Goal: Find contact information: Find contact information

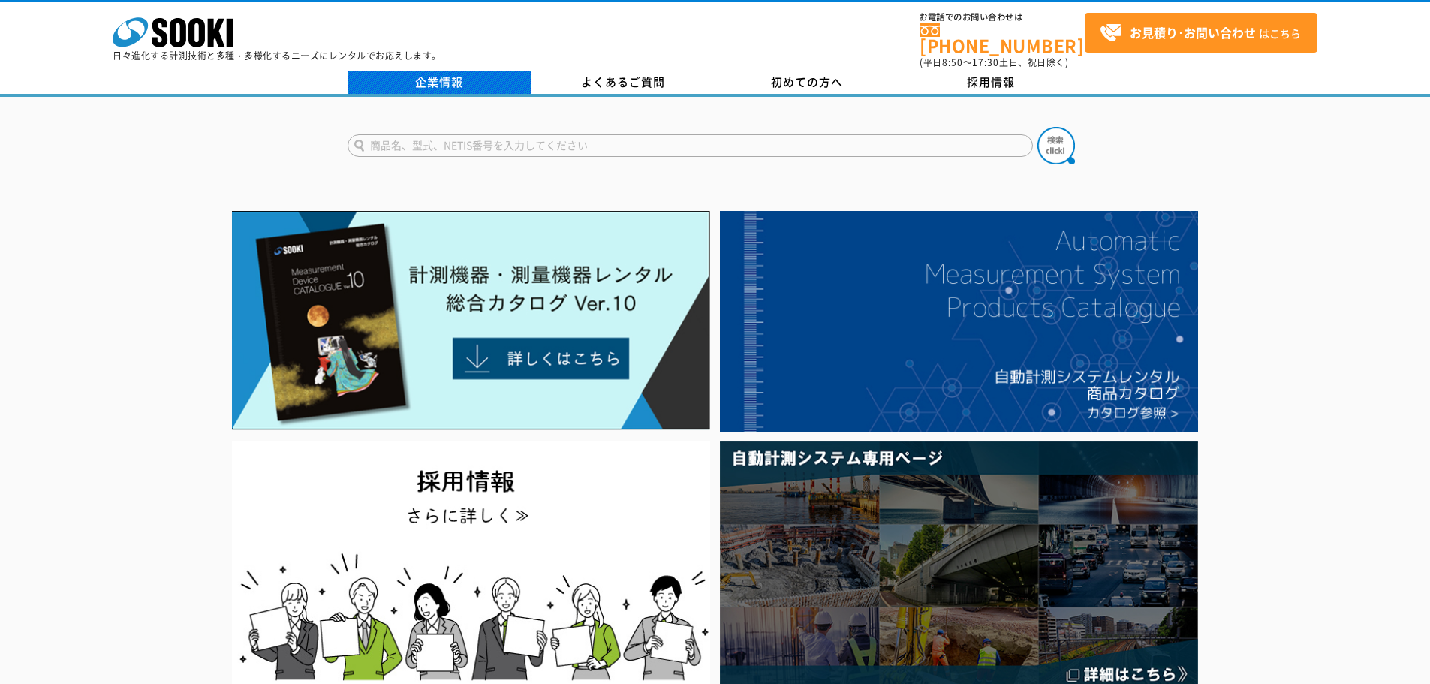
click at [478, 71] on link "企業情報" at bounding box center [440, 82] width 184 height 23
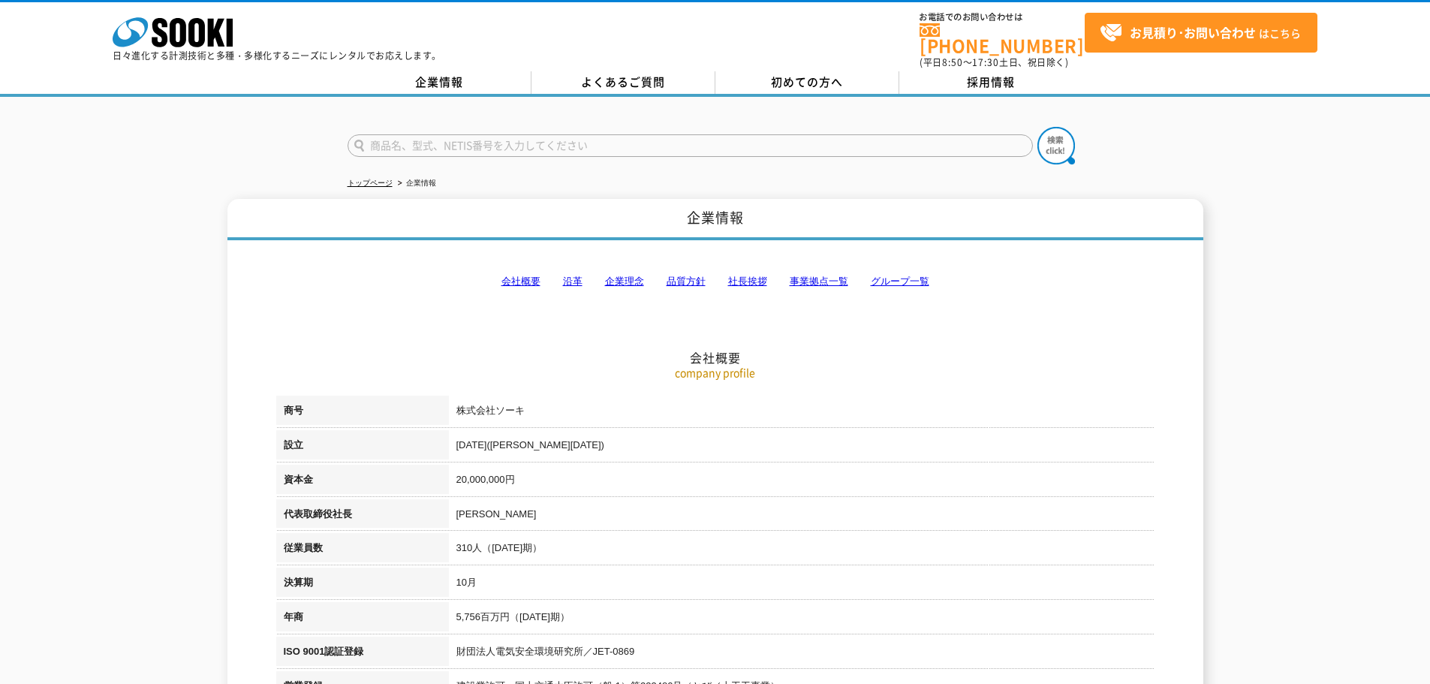
scroll to position [100, 0]
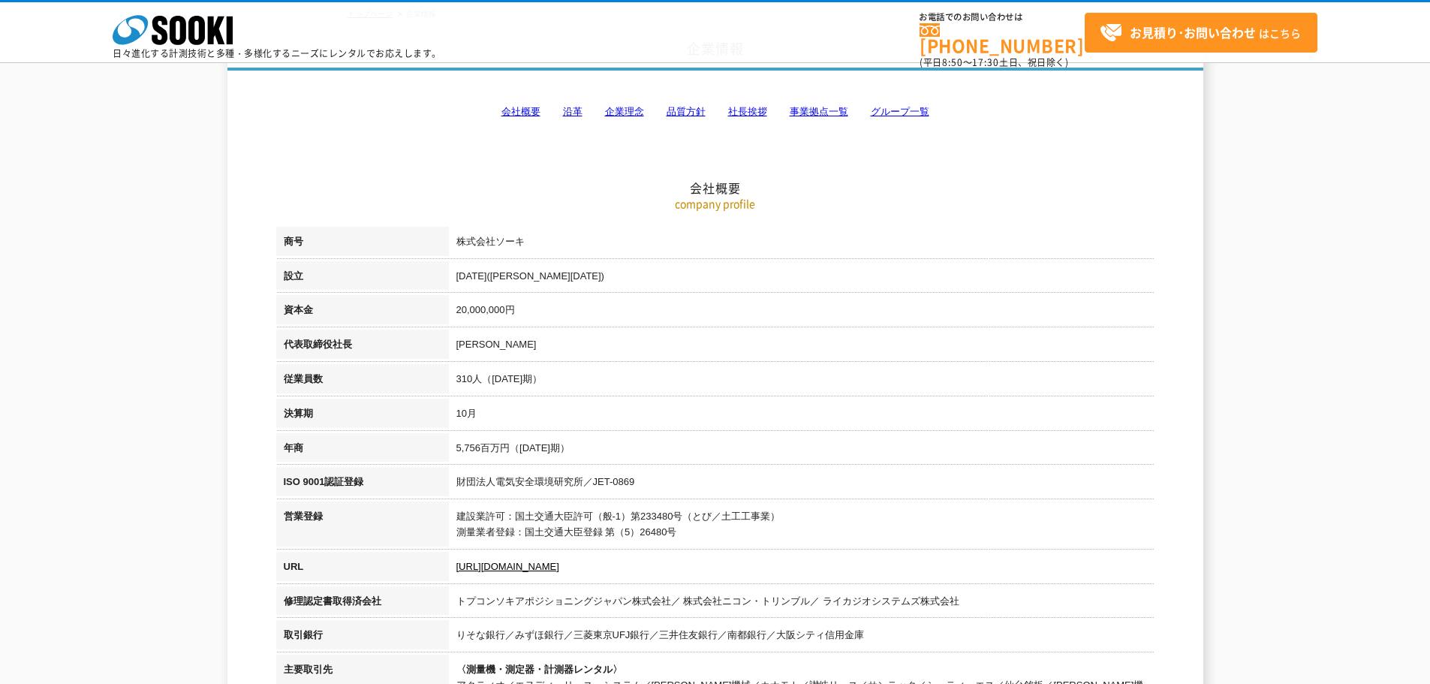
click at [461, 378] on td "310人（[DATE]期）" at bounding box center [802, 381] width 706 height 35
copy td "310"
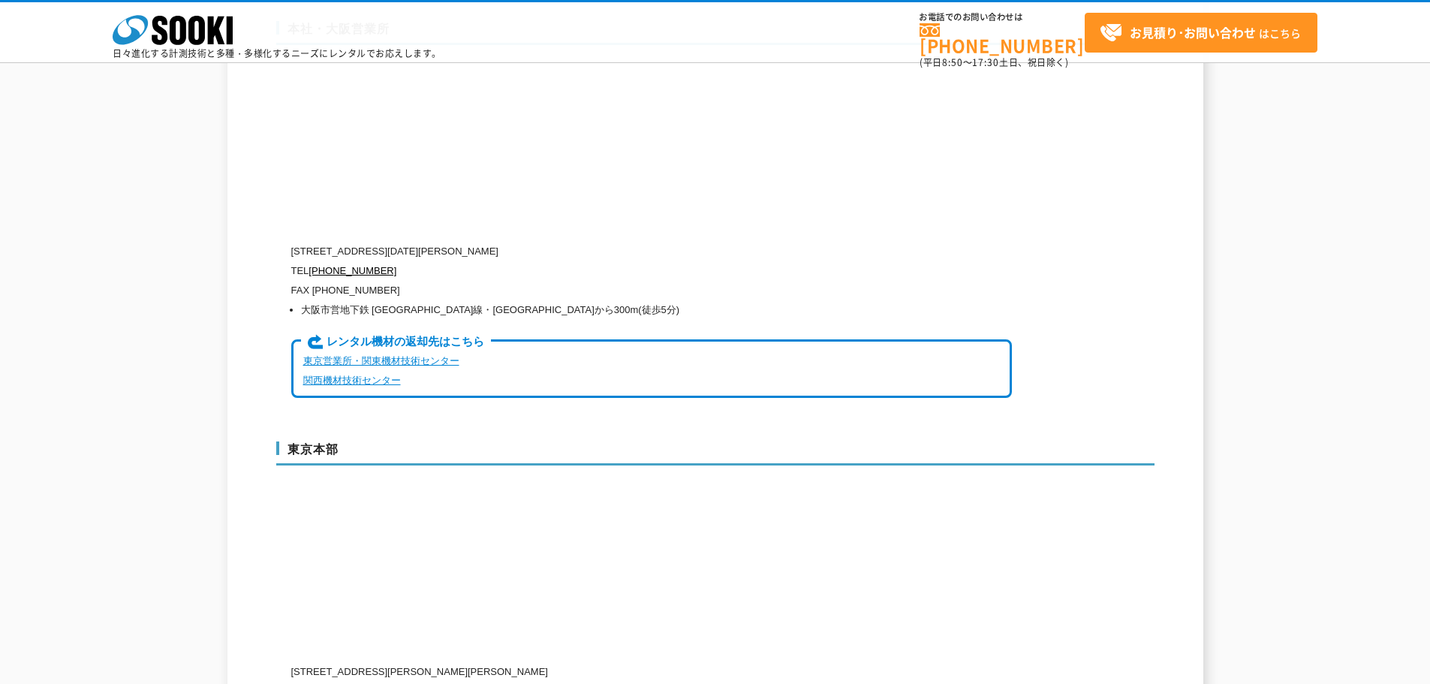
scroll to position [3604, 0]
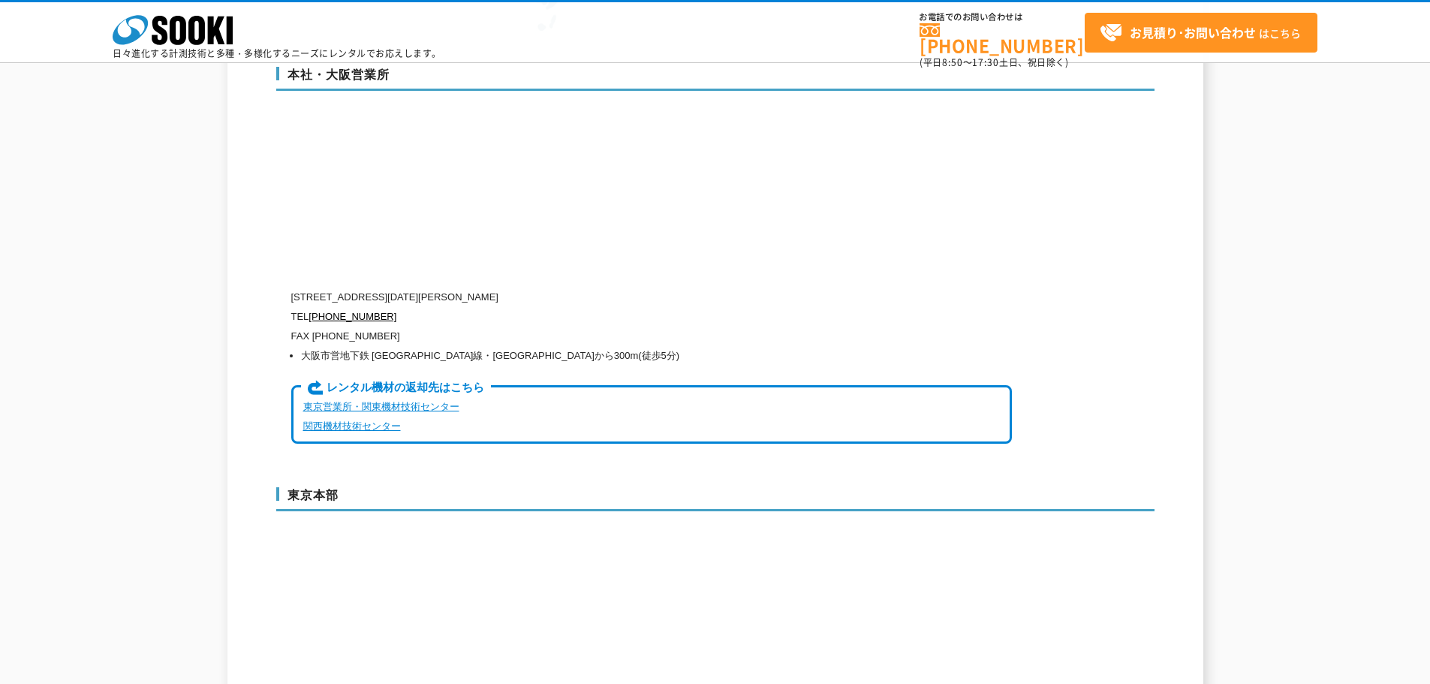
click at [307, 288] on p "〒550-0005 大阪府大阪市西区西本町1-15-10 辰野西本町ビル13階" at bounding box center [651, 298] width 721 height 20
drag, startPoint x: 307, startPoint y: 261, endPoint x: 329, endPoint y: 264, distance: 21.9
click at [329, 288] on p "〒550-0005 大阪府大阪市西区西本町1-15-10 辰野西本町ビル13階" at bounding box center [651, 298] width 721 height 20
copy p "550-0005"
click at [357, 288] on p "〒550-0005 大阪府大阪市西区西本町1-15-10 辰野西本町ビル13階" at bounding box center [651, 298] width 721 height 20
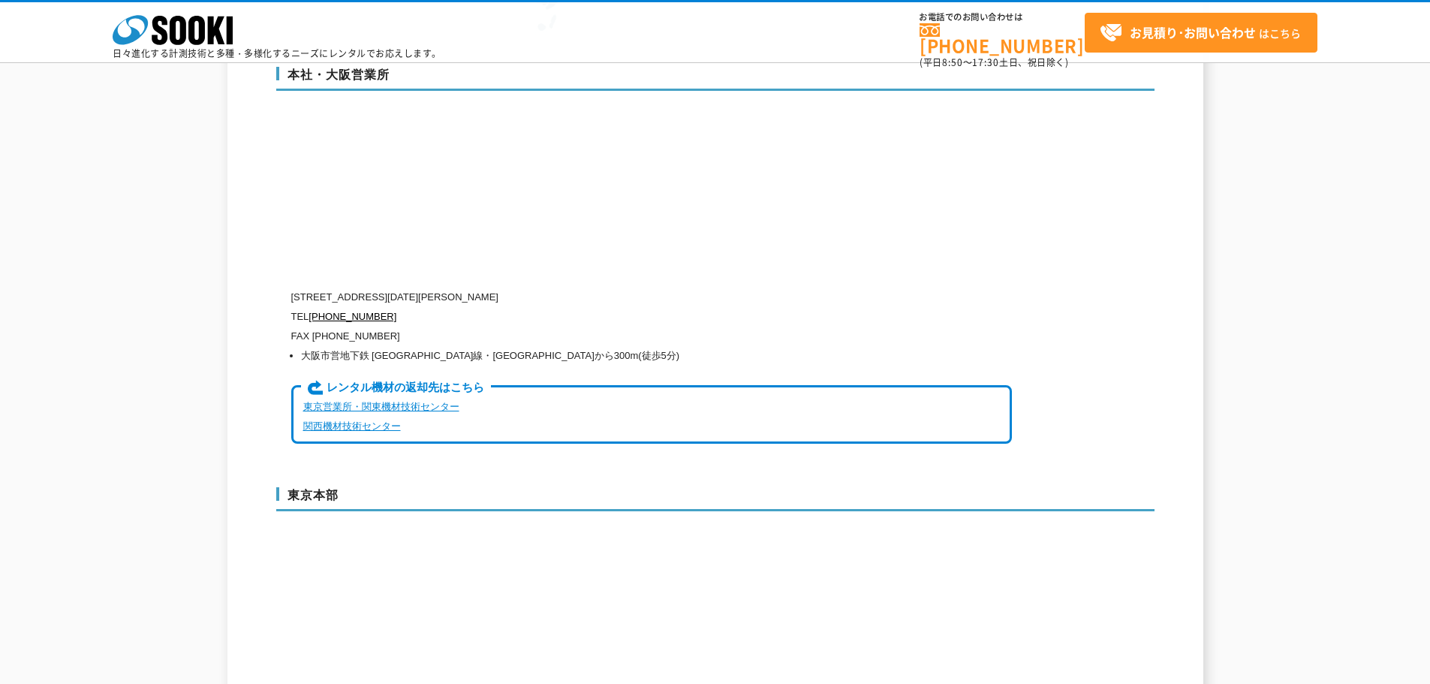
drag, startPoint x: 357, startPoint y: 261, endPoint x: 583, endPoint y: 267, distance: 226.1
click at [583, 288] on p "〒550-0005 大阪府大阪市西区西本町1-15-10 辰野西本町ビル13階" at bounding box center [651, 298] width 721 height 20
copy p "大阪府大阪市西区西本町1-15-10 辰野西本町ビル13階"
click at [321, 327] on p "FAX (06)6538-3660" at bounding box center [651, 337] width 721 height 20
drag, startPoint x: 321, startPoint y: 306, endPoint x: 367, endPoint y: 306, distance: 45.8
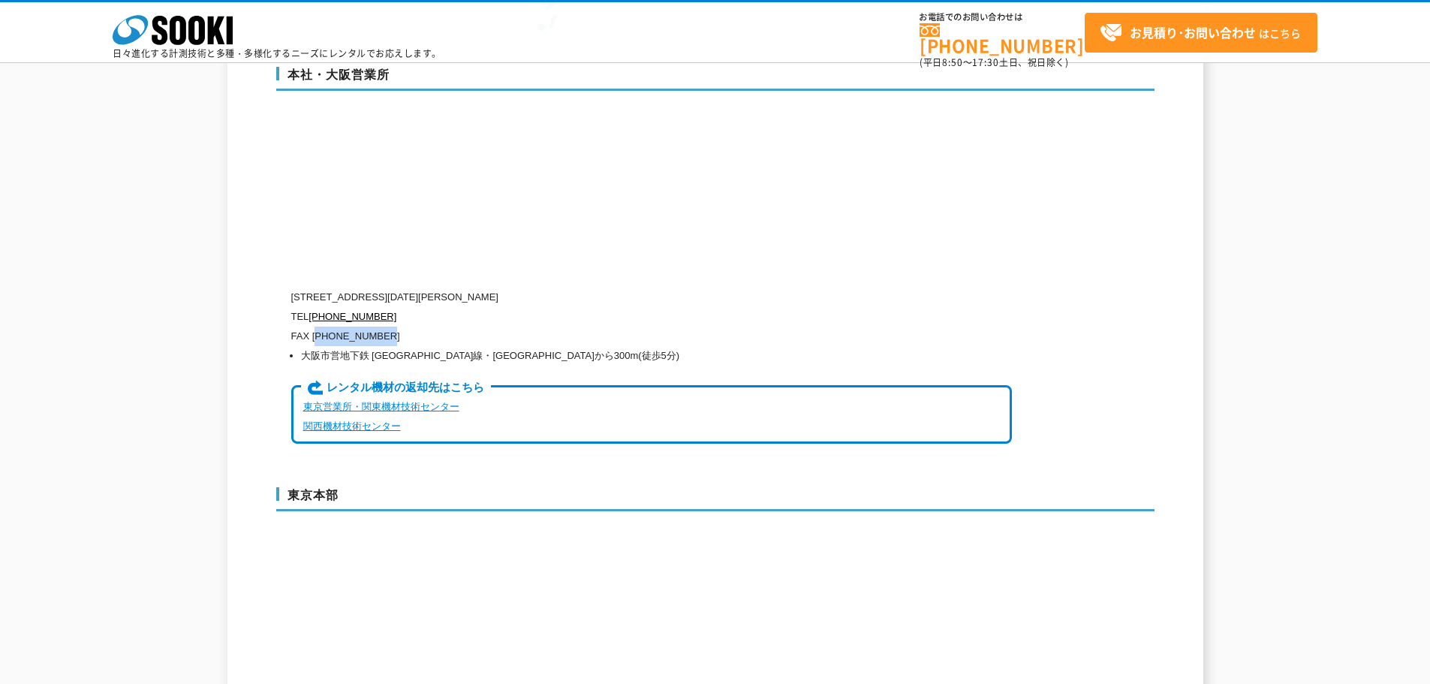
click at [367, 327] on p "FAX (06)6538-3660" at bounding box center [651, 337] width 721 height 20
copy p "06)6538-3660"
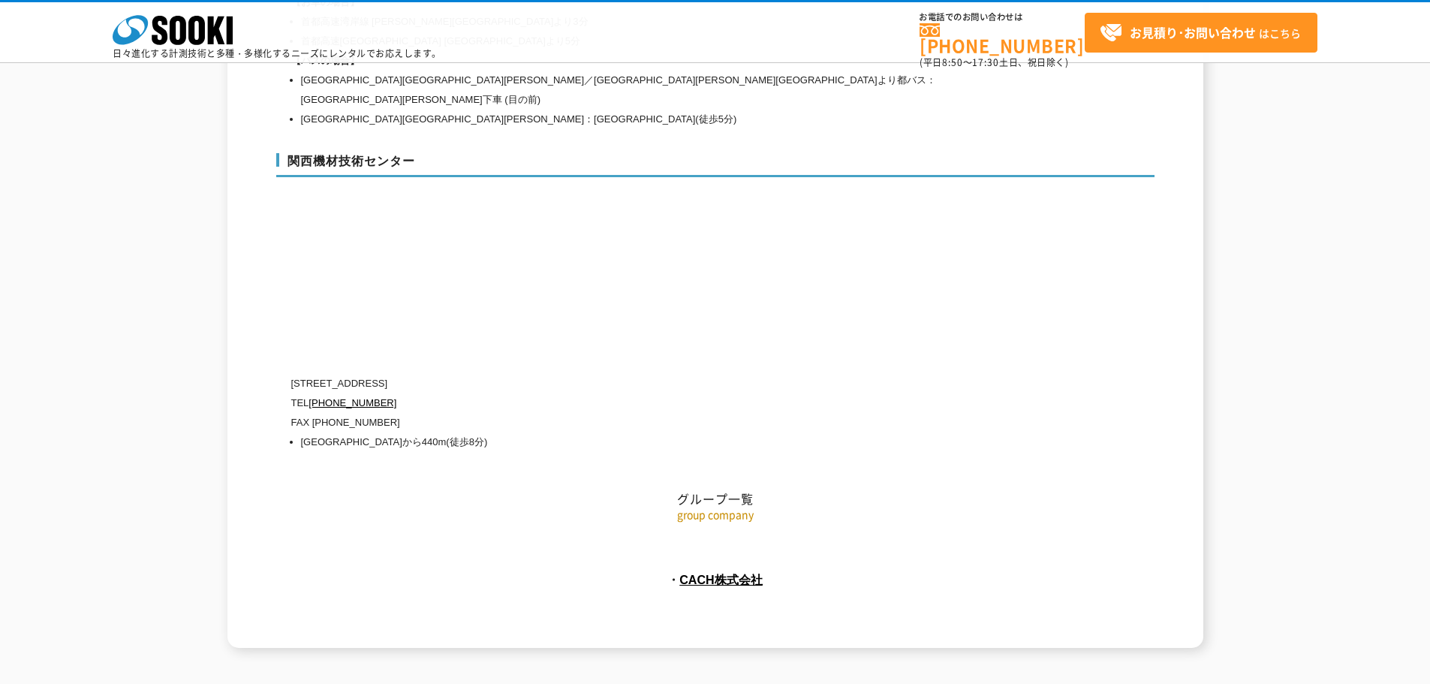
scroll to position [6748, 0]
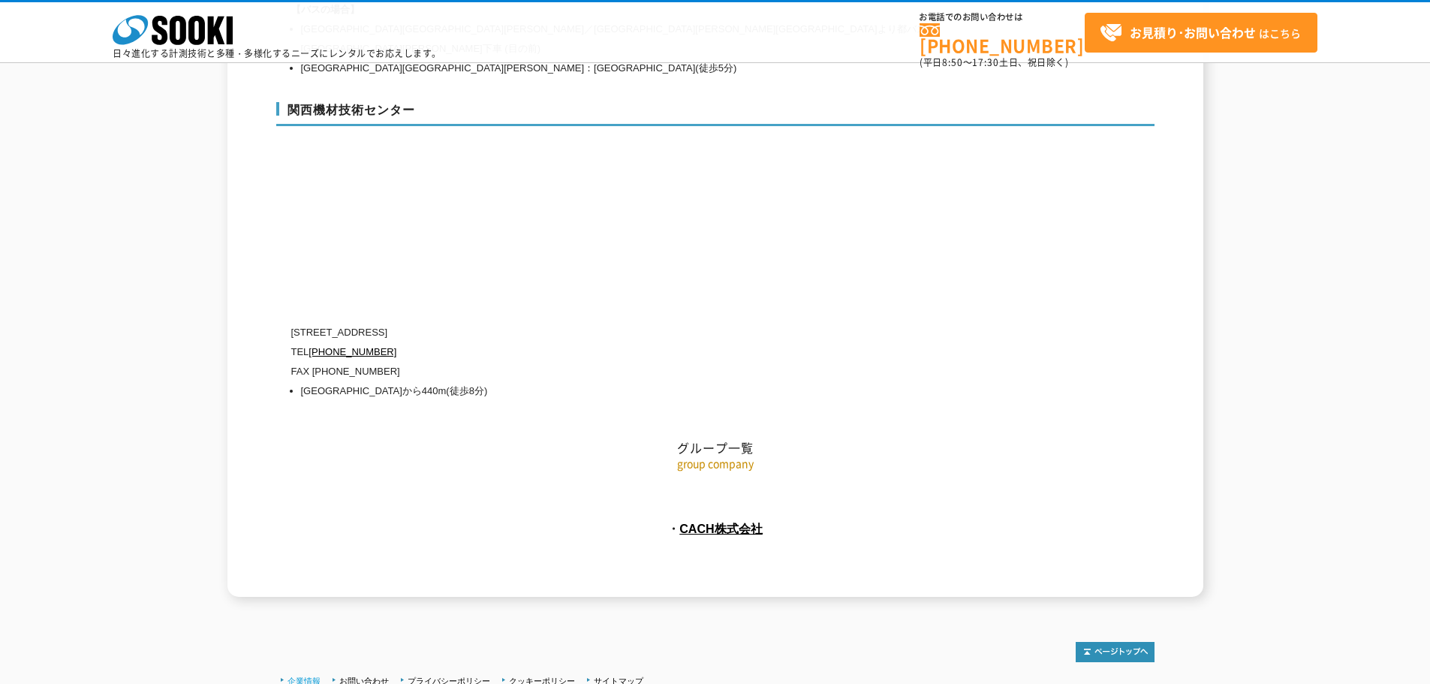
click at [309, 677] on link "企業情報" at bounding box center [304, 681] width 33 height 9
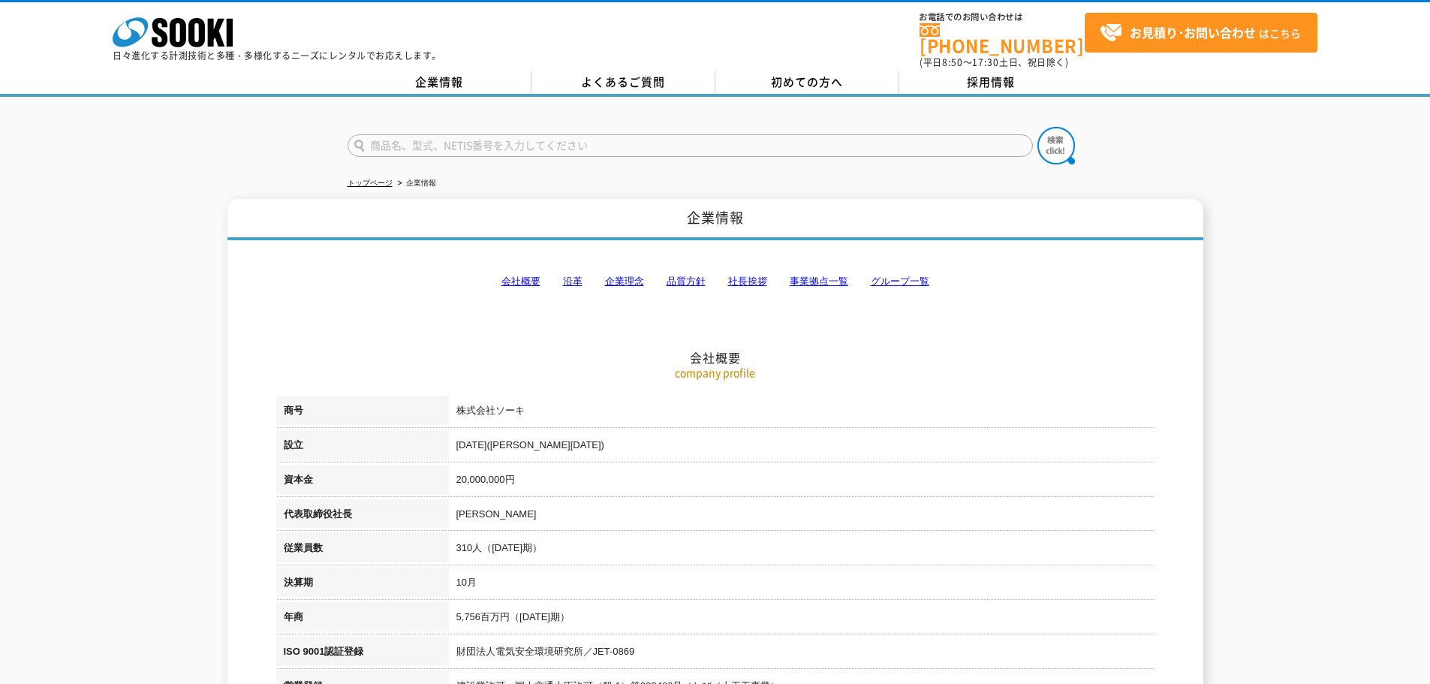
click at [824, 276] on link "事業拠点一覧" at bounding box center [819, 281] width 59 height 11
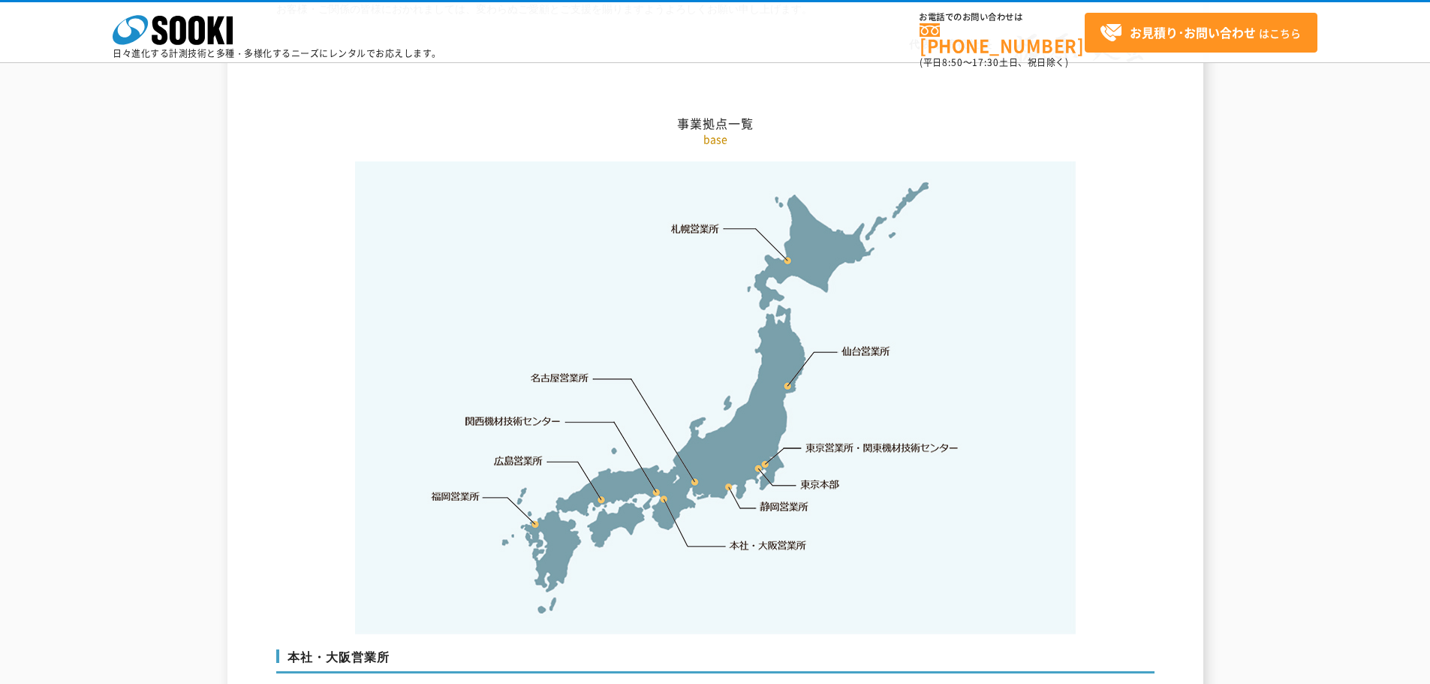
scroll to position [3316, 0]
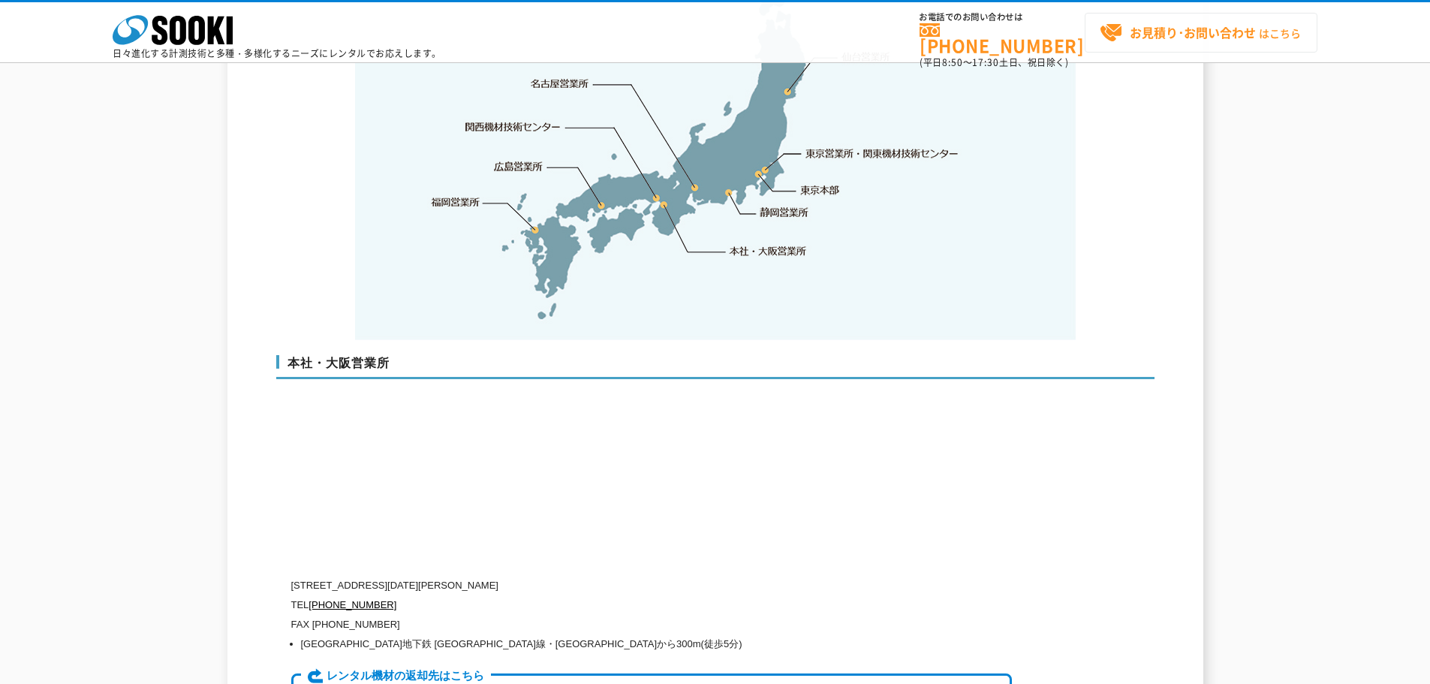
click at [1192, 37] on strong "お見積り･お問い合わせ" at bounding box center [1193, 32] width 126 height 18
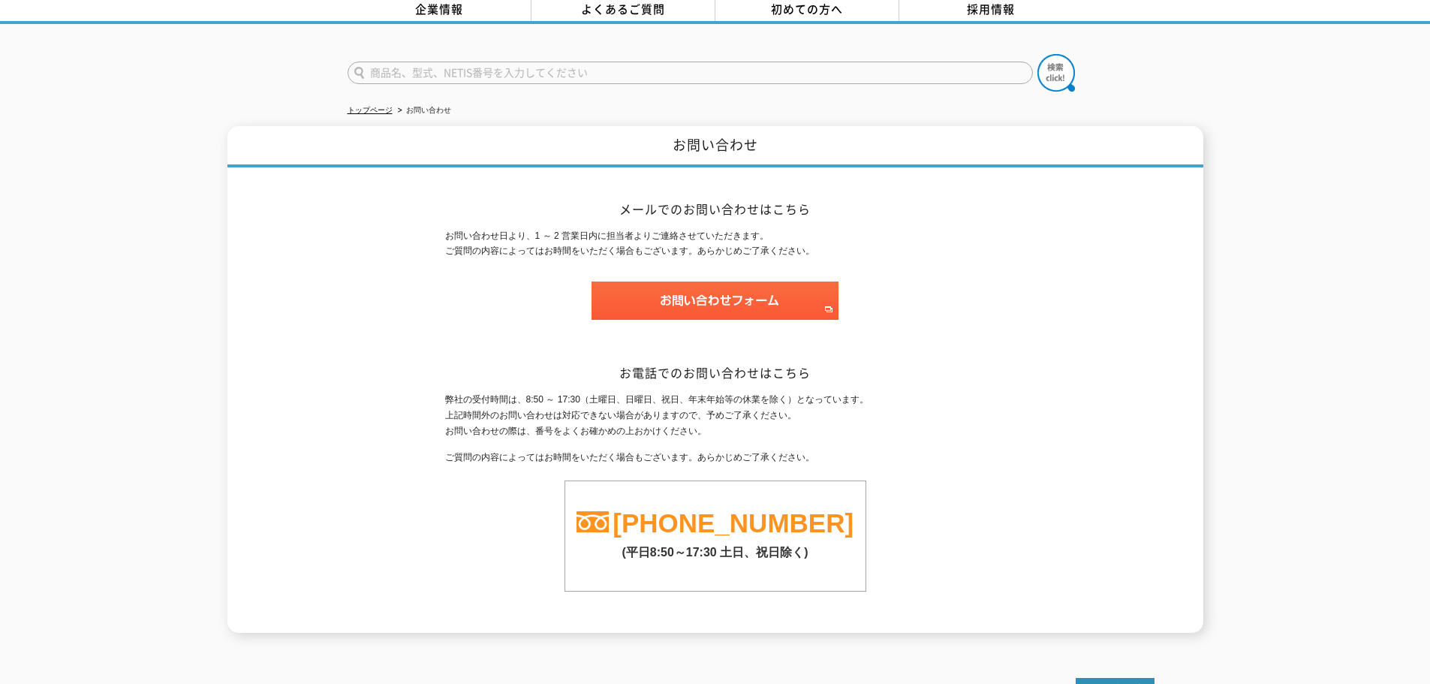
scroll to position [150, 0]
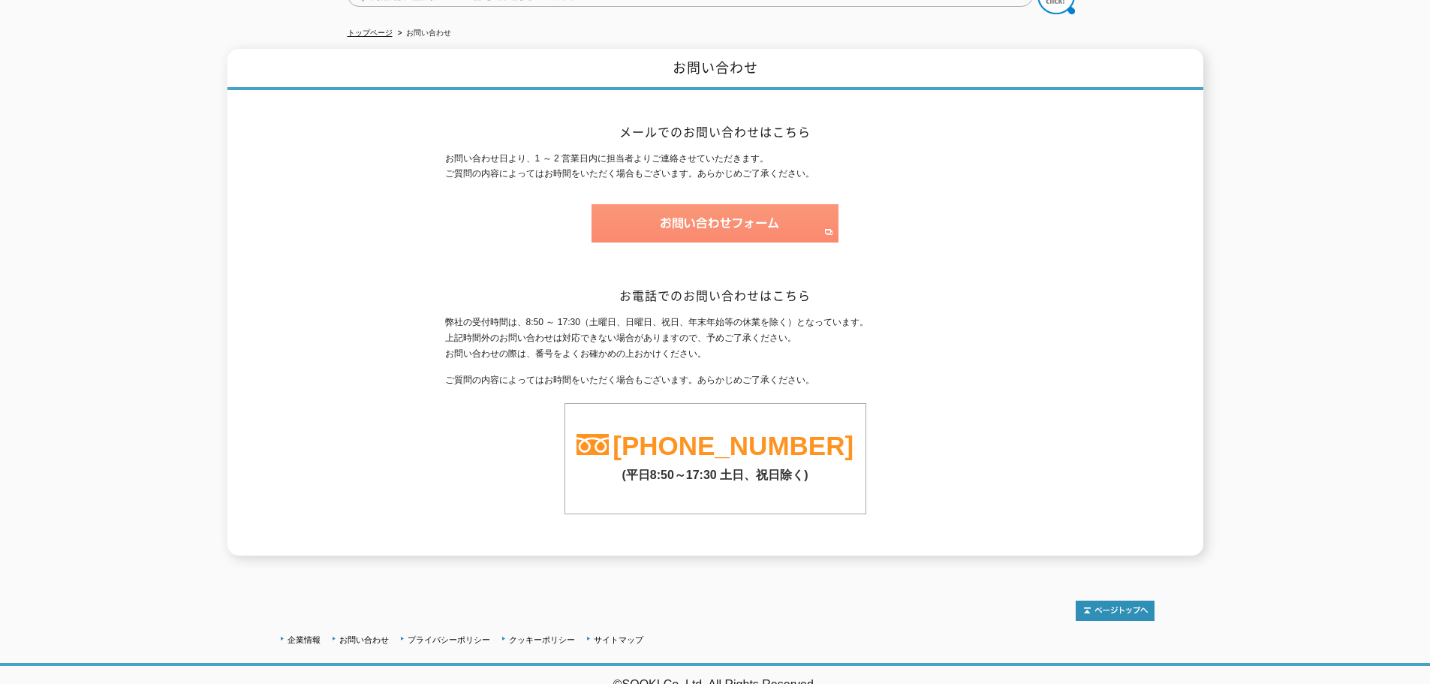
click at [723, 204] on img at bounding box center [715, 223] width 247 height 38
